Goal: Check status: Check status

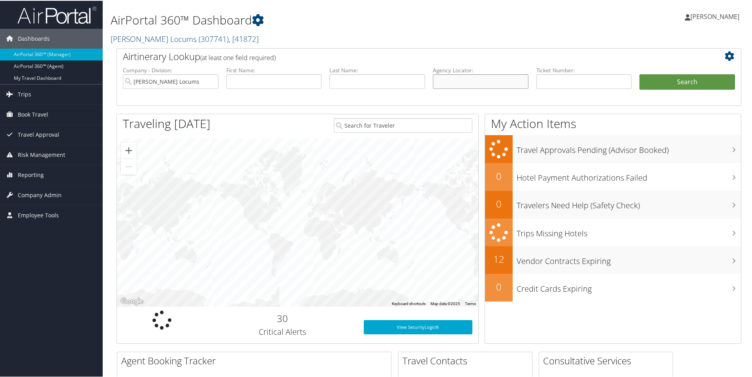
click at [439, 80] on input "text" at bounding box center [481, 80] width 96 height 15
paste input "JICHPF"
type input "JICHPF"
click at [684, 91] on li "Search" at bounding box center [688, 89] width 104 height 32
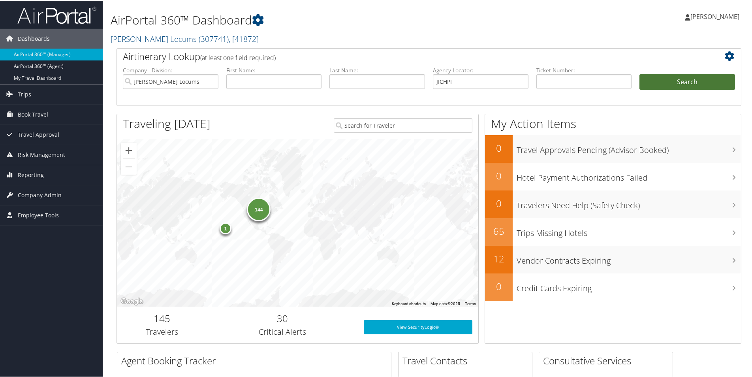
click at [684, 81] on button "Search" at bounding box center [688, 81] width 96 height 16
